Goal: Task Accomplishment & Management: Complete application form

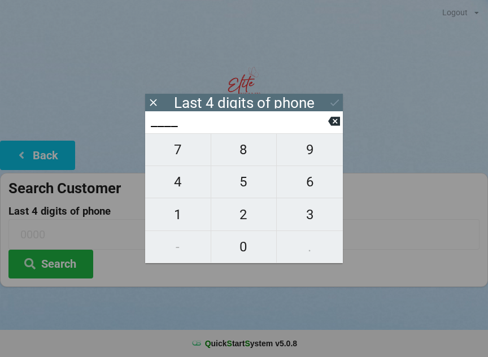
click at [319, 180] on span "6" at bounding box center [310, 182] width 66 height 24
type input "6___"
click at [184, 212] on span "1" at bounding box center [178, 215] width 66 height 24
type input "61__"
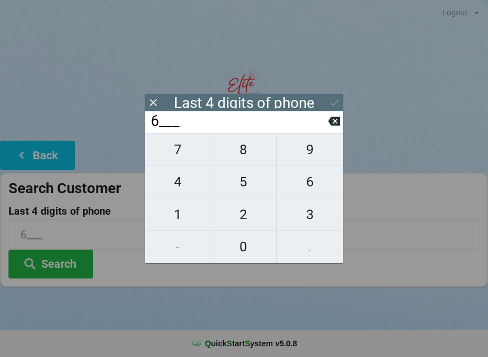
type input "61__"
click at [245, 150] on span "8" at bounding box center [244, 150] width 66 height 24
type input "618_"
click at [250, 210] on span "2" at bounding box center [244, 215] width 66 height 24
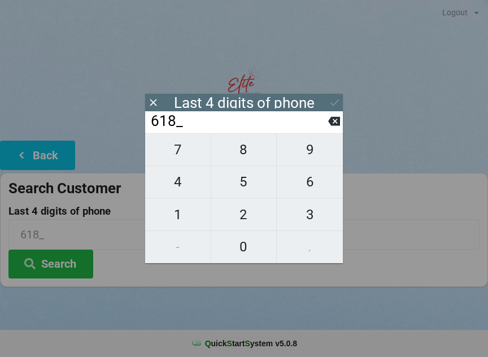
type input "6182"
click at [332, 104] on icon at bounding box center [335, 102] width 8 height 7
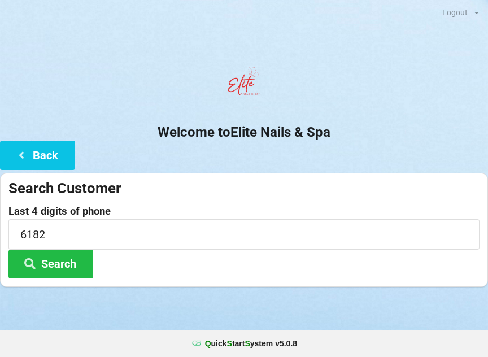
click at [66, 266] on button "Search" at bounding box center [50, 264] width 85 height 29
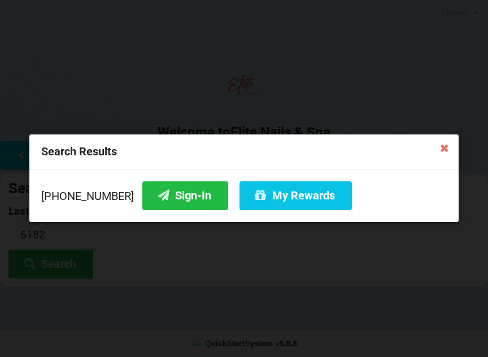
click at [176, 187] on button "Sign-In" at bounding box center [185, 195] width 86 height 29
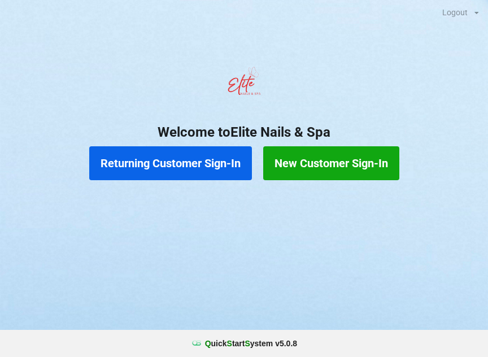
click at [345, 150] on button "New Customer Sign-In" at bounding box center [331, 163] width 136 height 34
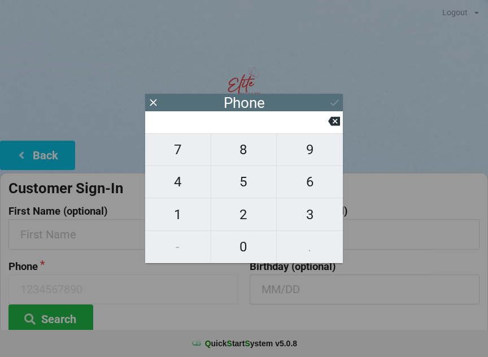
click at [312, 150] on span "9" at bounding box center [310, 150] width 66 height 24
type input "9"
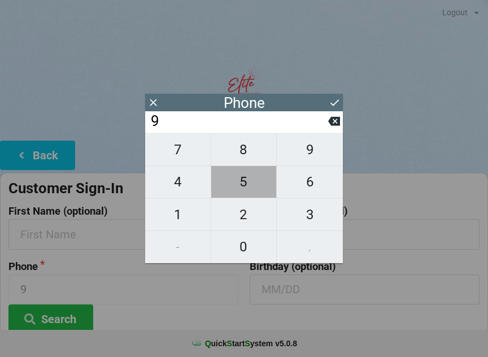
click at [250, 185] on span "5" at bounding box center [244, 182] width 66 height 24
type input "95"
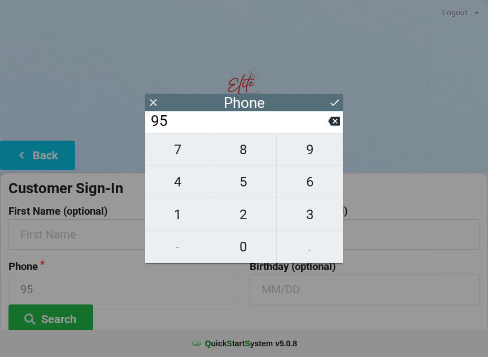
click at [184, 185] on span "4" at bounding box center [178, 182] width 66 height 24
type input "954"
click at [316, 188] on span "6" at bounding box center [310, 182] width 66 height 24
type input "9546"
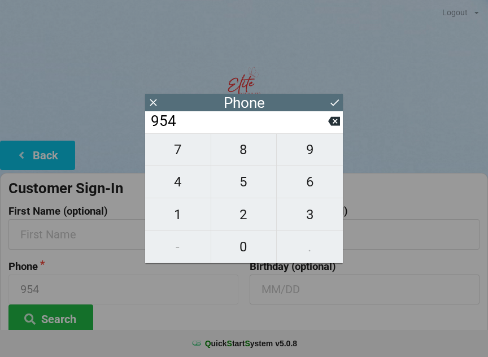
type input "9546"
click at [318, 218] on span "3" at bounding box center [310, 215] width 66 height 24
type input "95463"
click at [313, 184] on span "6" at bounding box center [310, 182] width 66 height 24
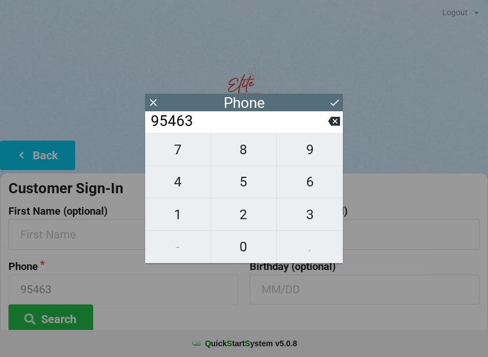
type input "954636"
click at [250, 244] on span "0" at bounding box center [244, 247] width 66 height 24
type input "9546360"
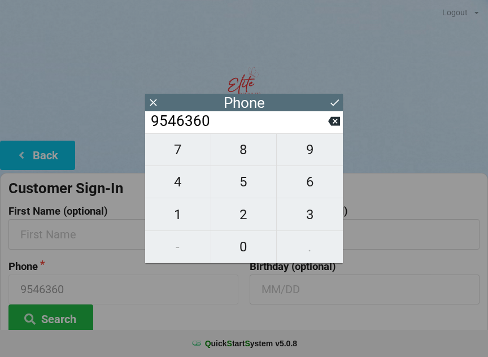
click at [247, 246] on span "0" at bounding box center [244, 247] width 66 height 24
type input "95463600"
click at [189, 176] on span "4" at bounding box center [178, 182] width 66 height 24
type input "954636004"
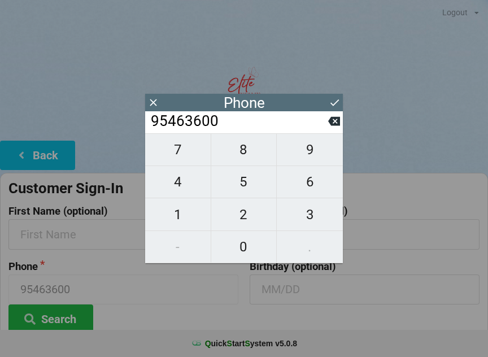
type input "954636004"
click at [249, 245] on span "0" at bounding box center [244, 247] width 66 height 24
type input "9546360040"
click at [336, 98] on icon at bounding box center [335, 103] width 12 height 12
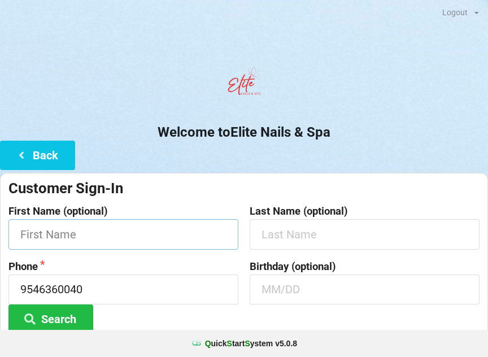
click at [159, 231] on input "text" at bounding box center [123, 234] width 230 height 30
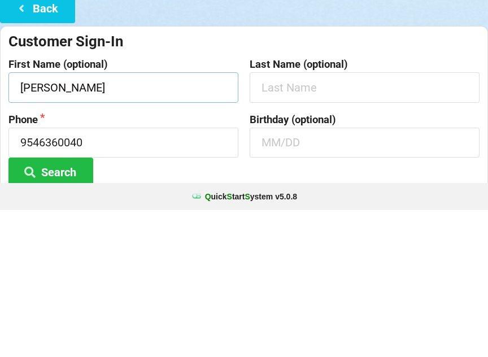
type input "[PERSON_NAME]"
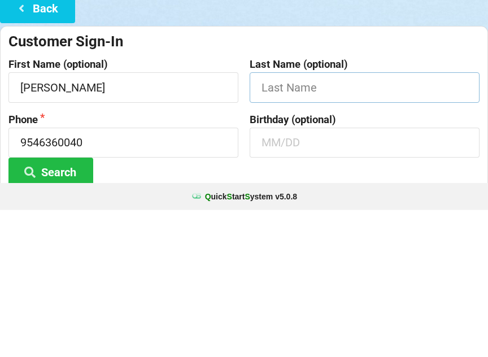
click at [324, 219] on input "text" at bounding box center [365, 234] width 230 height 30
type input "[PERSON_NAME]"
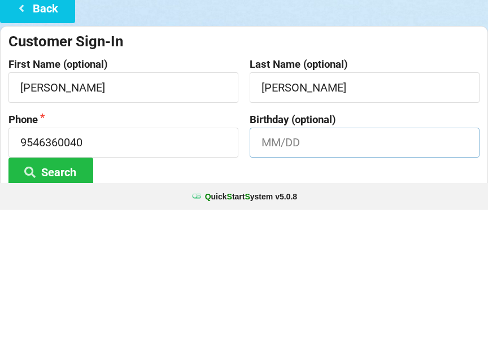
click at [293, 275] on input "text" at bounding box center [365, 290] width 230 height 30
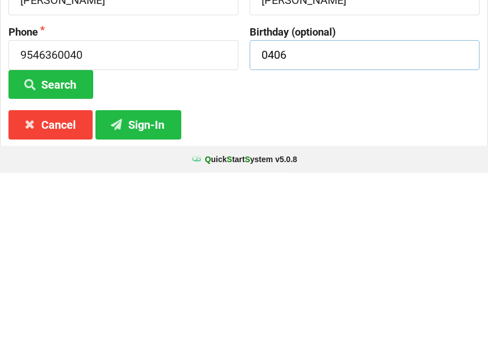
scroll to position [51, 0]
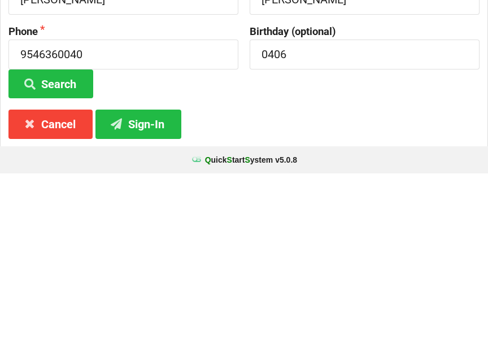
click at [142, 293] on button "Sign-In" at bounding box center [139, 307] width 86 height 29
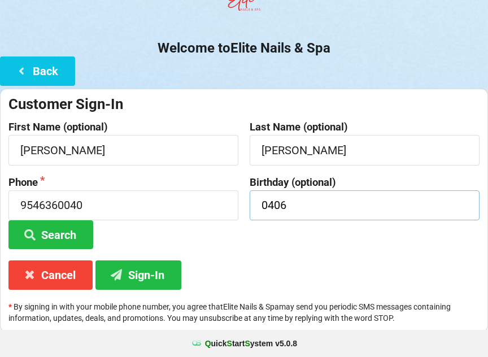
click at [319, 209] on input "0406" at bounding box center [365, 205] width 230 height 30
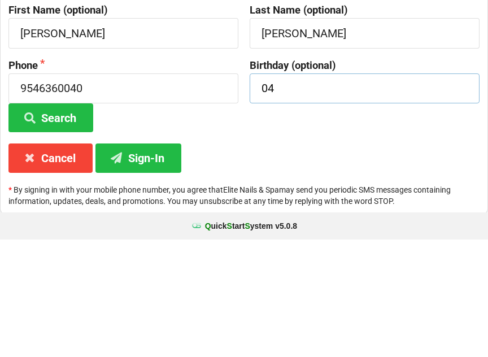
type input "0"
click at [146, 261] on button "Sign-In" at bounding box center [139, 275] width 86 height 29
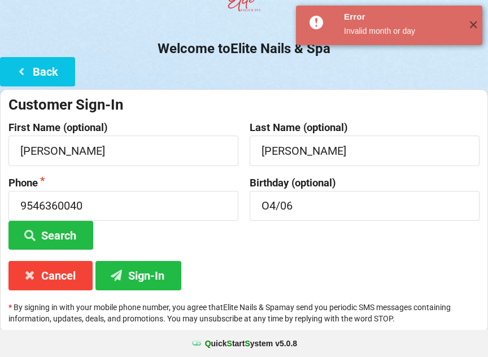
scroll to position [84, 0]
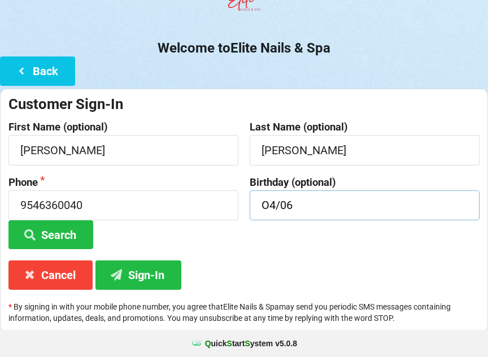
click at [325, 203] on input "O4/06" at bounding box center [365, 205] width 230 height 30
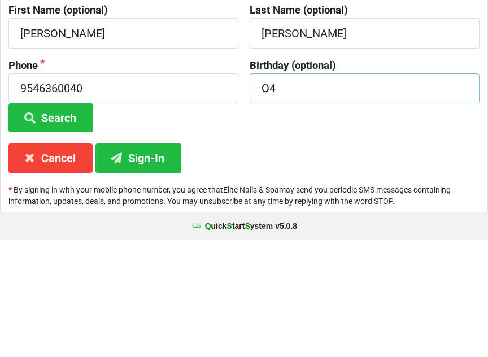
type input "O"
click at [51, 221] on button "Search" at bounding box center [50, 235] width 85 height 29
click at [163, 261] on button "Sign-In" at bounding box center [139, 275] width 86 height 29
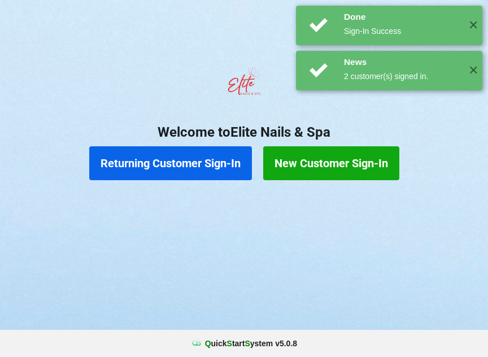
scroll to position [0, 0]
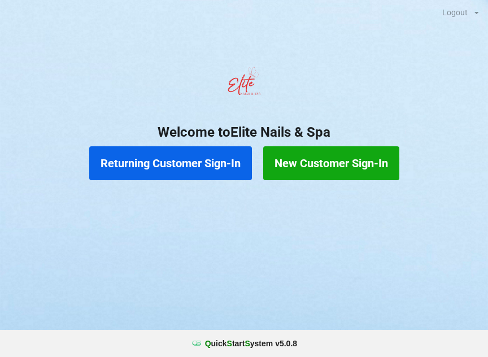
click at [337, 167] on button "New Customer Sign-In" at bounding box center [331, 163] width 136 height 34
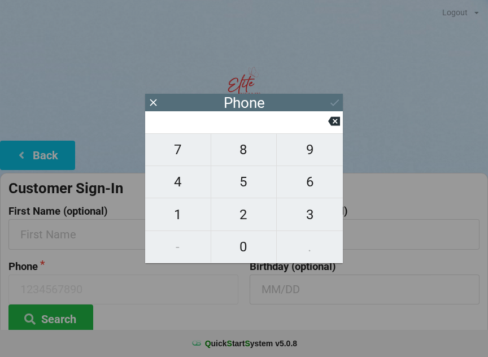
click at [292, 194] on span "6" at bounding box center [310, 182] width 66 height 24
type input "6"
click at [246, 193] on span "5" at bounding box center [244, 182] width 66 height 24
type input "65"
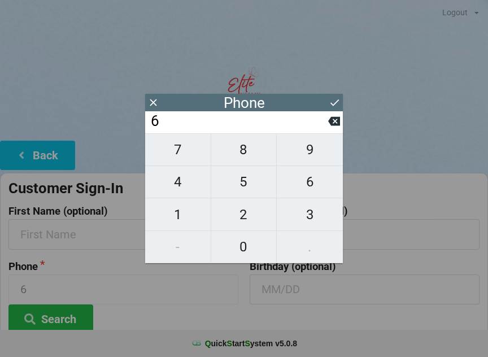
type input "65"
click at [179, 154] on span "7" at bounding box center [178, 150] width 66 height 24
type input "657"
click at [337, 125] on icon at bounding box center [334, 121] width 12 height 9
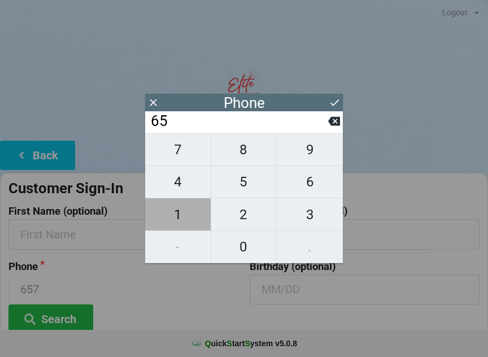
click at [181, 215] on span "1" at bounding box center [178, 215] width 66 height 24
type input "651"
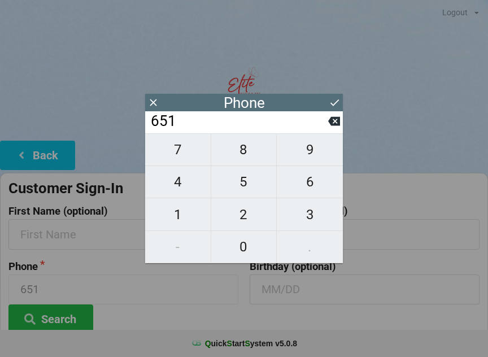
click at [248, 214] on span "2" at bounding box center [244, 215] width 66 height 24
type input "6512"
click at [186, 177] on span "4" at bounding box center [178, 182] width 66 height 24
type input "65124"
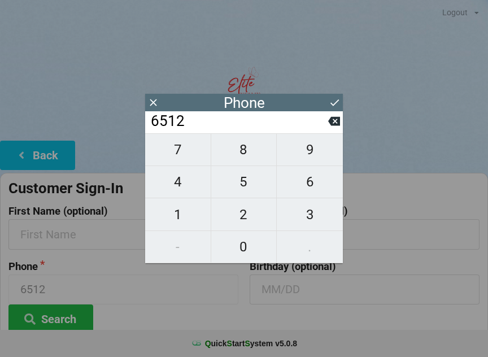
type input "65124"
click at [306, 157] on span "9" at bounding box center [310, 150] width 66 height 24
type input "651249"
click at [179, 211] on span "1" at bounding box center [178, 215] width 66 height 24
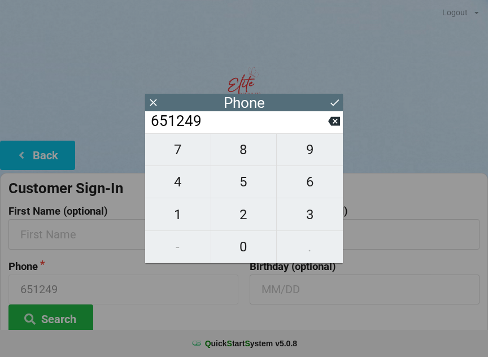
type input "6512491"
click at [309, 217] on span "3" at bounding box center [310, 215] width 66 height 24
type input "65124913"
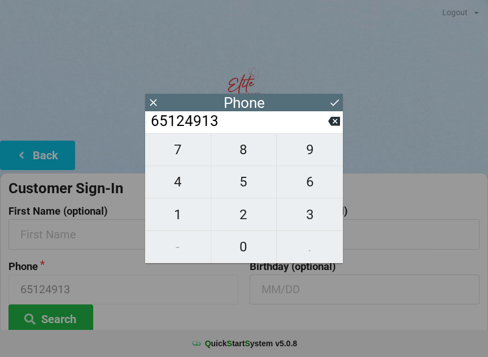
click at [246, 245] on span "0" at bounding box center [244, 247] width 66 height 24
type input "651249130"
click at [314, 160] on span "9" at bounding box center [310, 150] width 66 height 24
type input "6512491309"
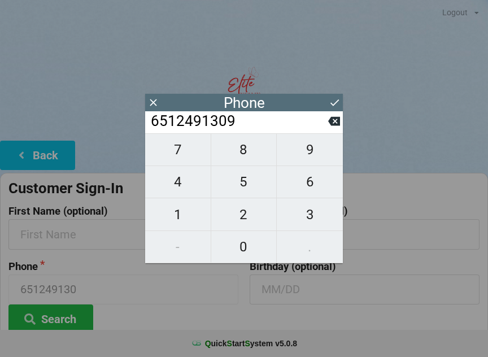
type input "6512491309"
click at [335, 101] on icon at bounding box center [335, 103] width 12 height 12
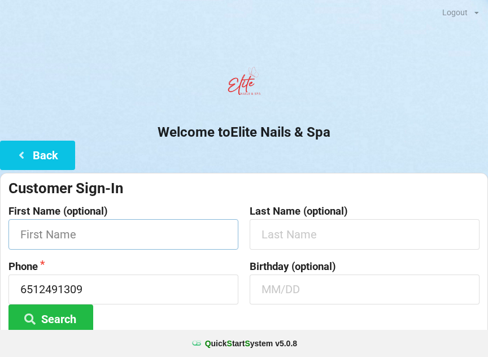
click at [159, 236] on input "text" at bounding box center [123, 234] width 230 height 30
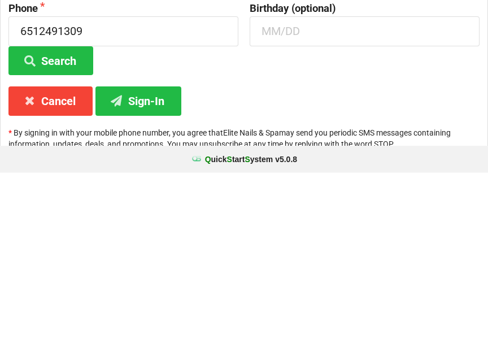
scroll to position [84, 0]
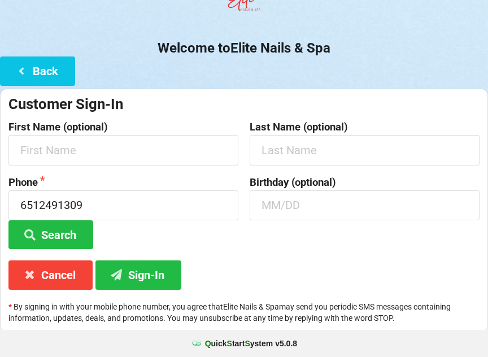
click at [153, 278] on button "Sign-In" at bounding box center [139, 275] width 86 height 29
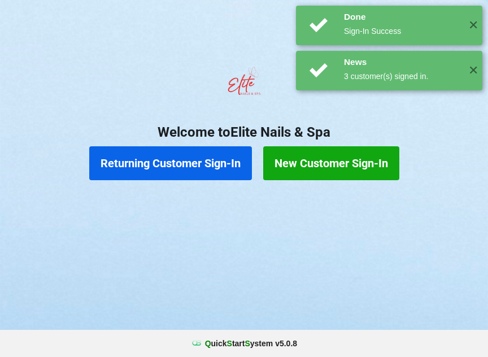
scroll to position [0, 0]
